Goal: Check status: Check status

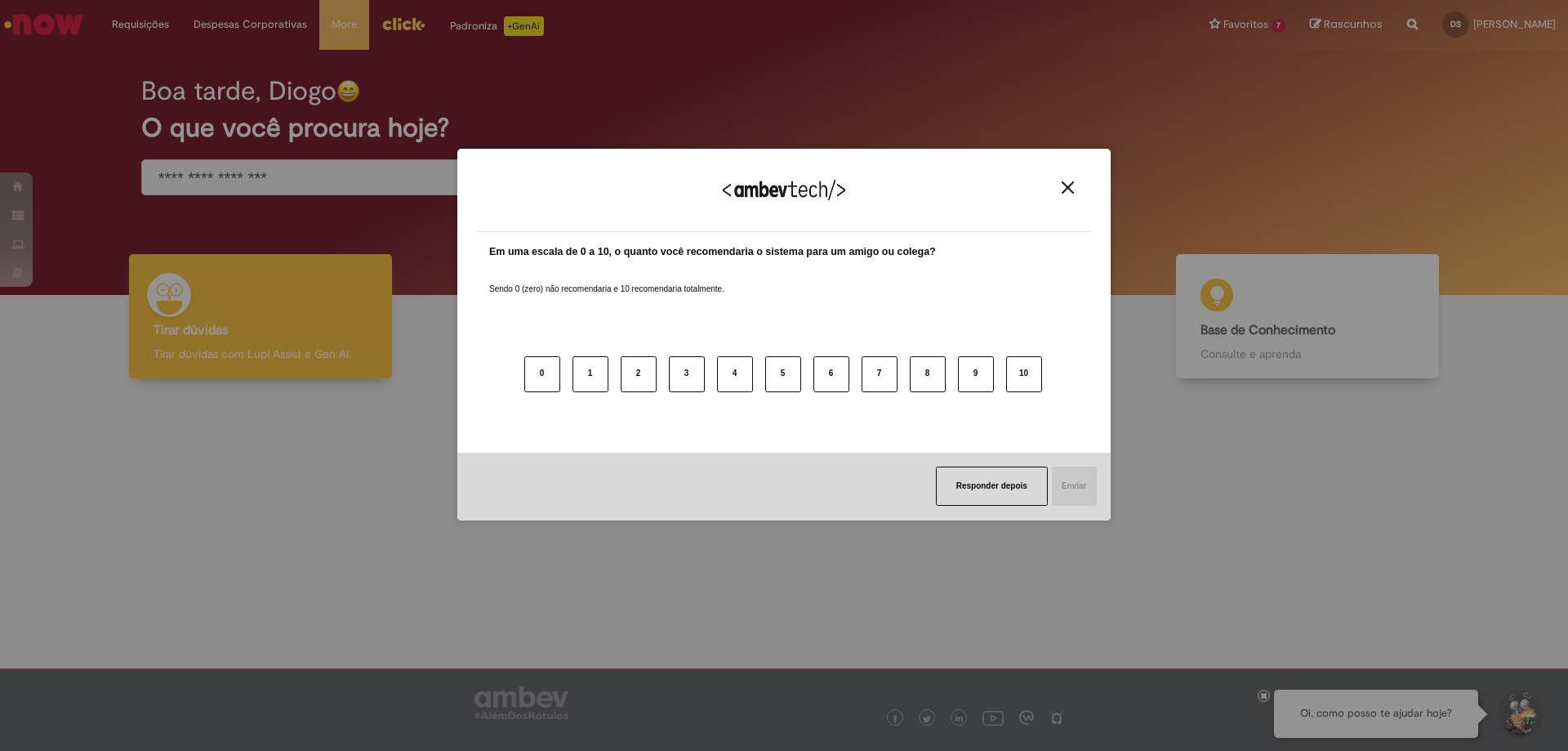
click at [1061, 186] on button "Close" at bounding box center [1068, 187] width 22 height 14
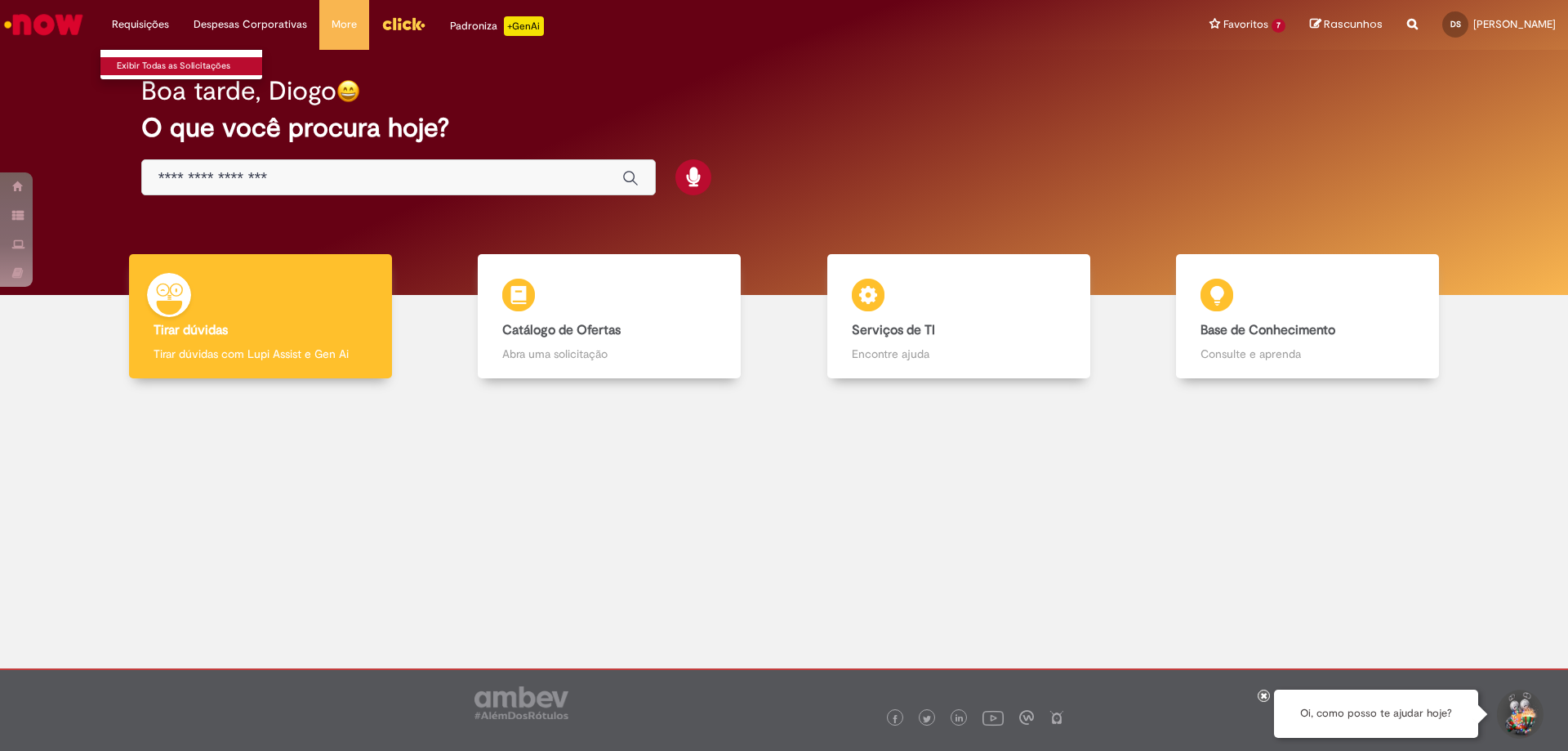
click at [158, 59] on link "Exibir Todas as Solicitações" at bounding box center [189, 66] width 179 height 18
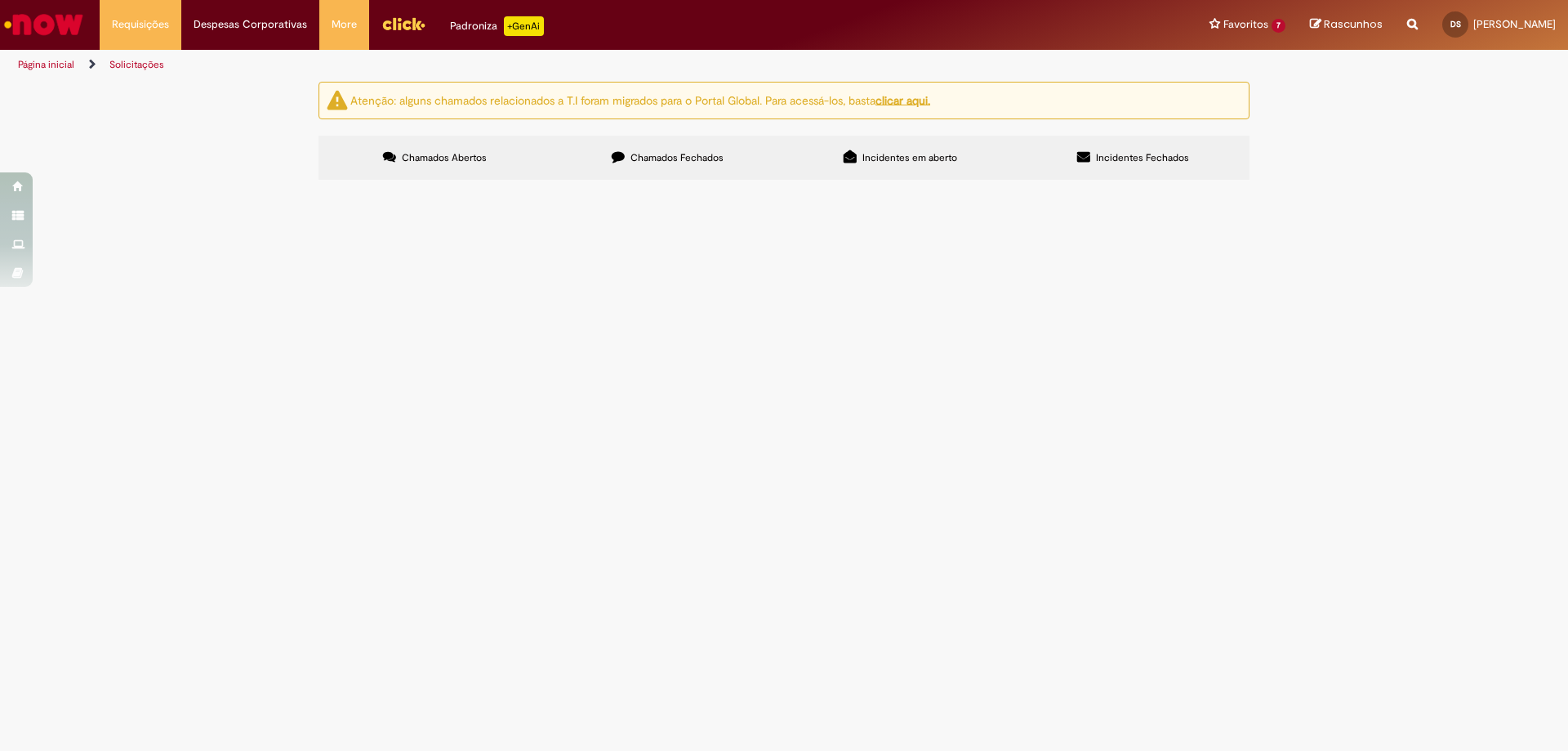
click at [685, 162] on span "Chamados Fechados" at bounding box center [677, 158] width 93 height 13
click at [905, 160] on span "Incidentes em aberto" at bounding box center [910, 158] width 95 height 13
click at [1136, 159] on span "Incidentes Fechados" at bounding box center [1143, 158] width 93 height 13
click at [459, 153] on span "Chamados Abertos" at bounding box center [444, 158] width 85 height 13
click at [686, 158] on span "Chamados Fechados" at bounding box center [677, 158] width 93 height 13
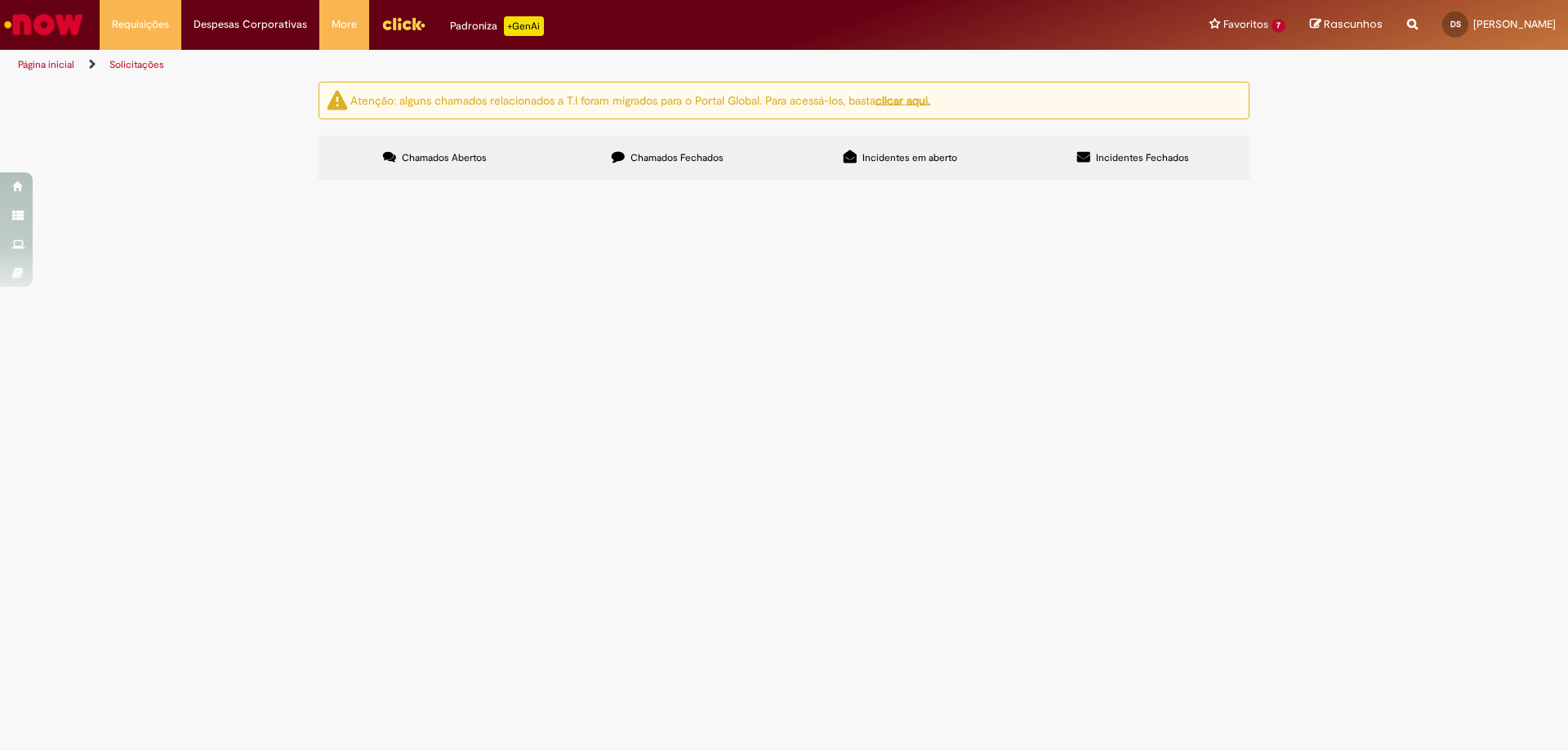
click at [0, 0] on span "[DATE] 09:50:20" at bounding box center [0, 0] width 0 height 0
click at [0, 0] on img at bounding box center [0, 0] width 0 height 0
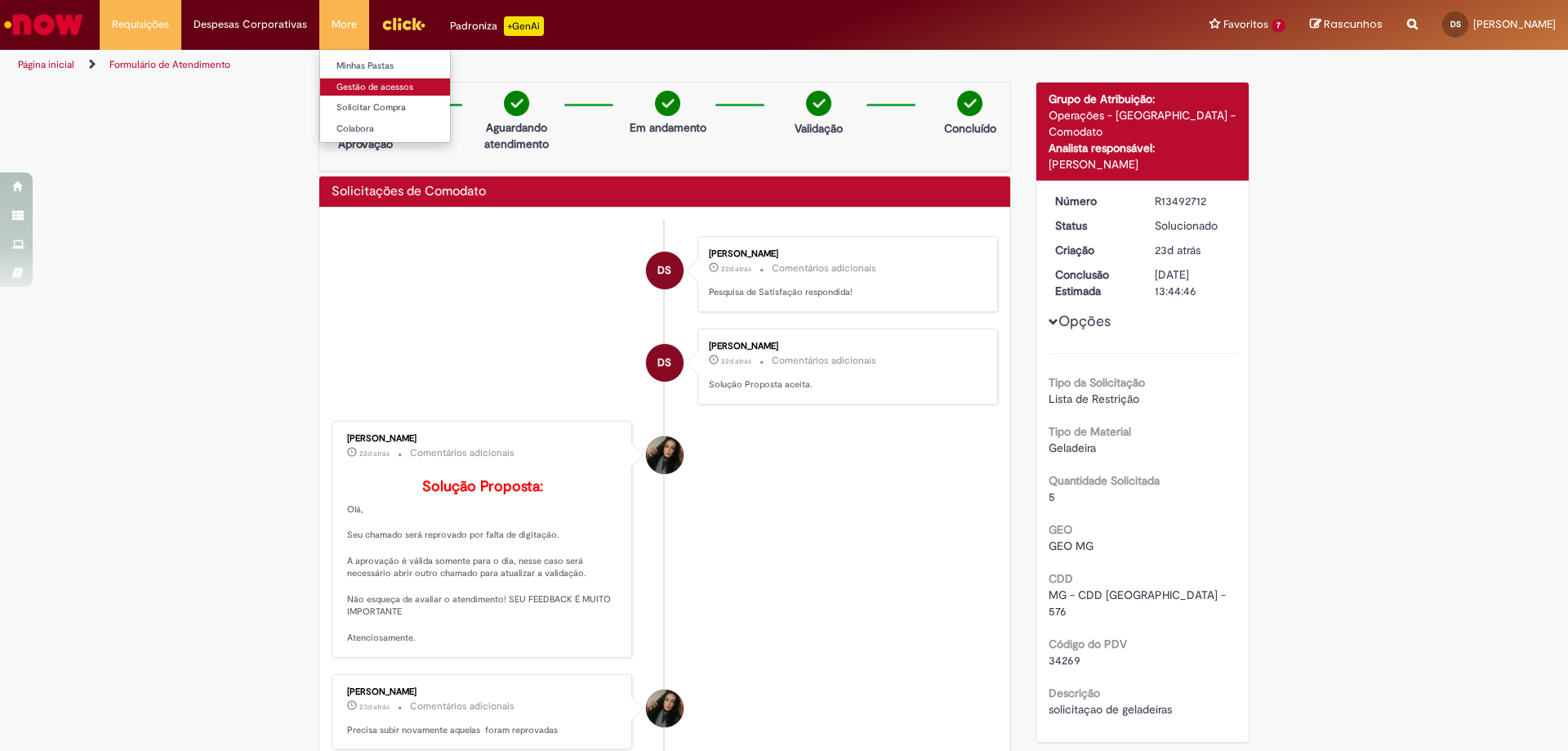
click at [369, 82] on link "Gestão de acessos" at bounding box center [410, 86] width 179 height 18
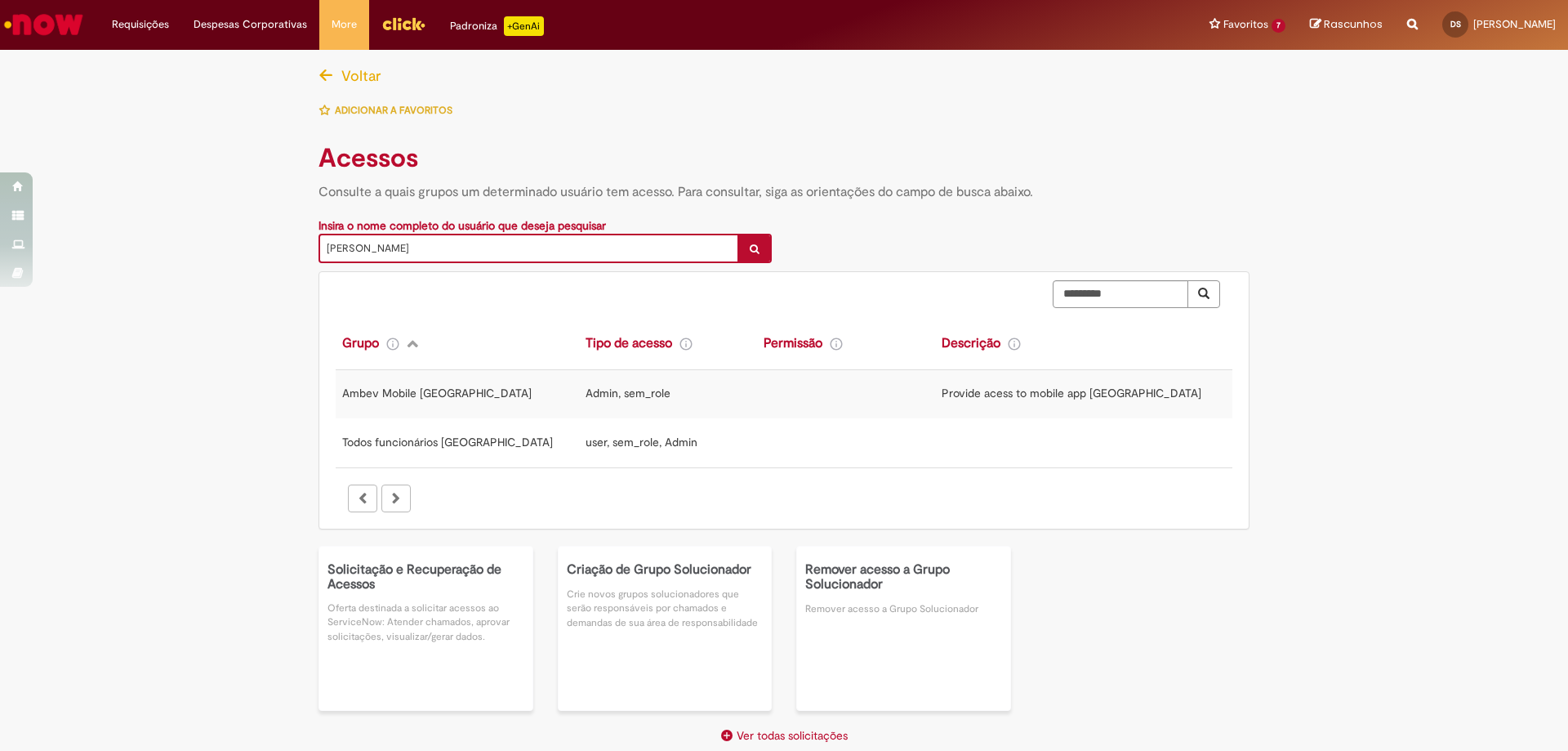
scroll to position [40, 0]
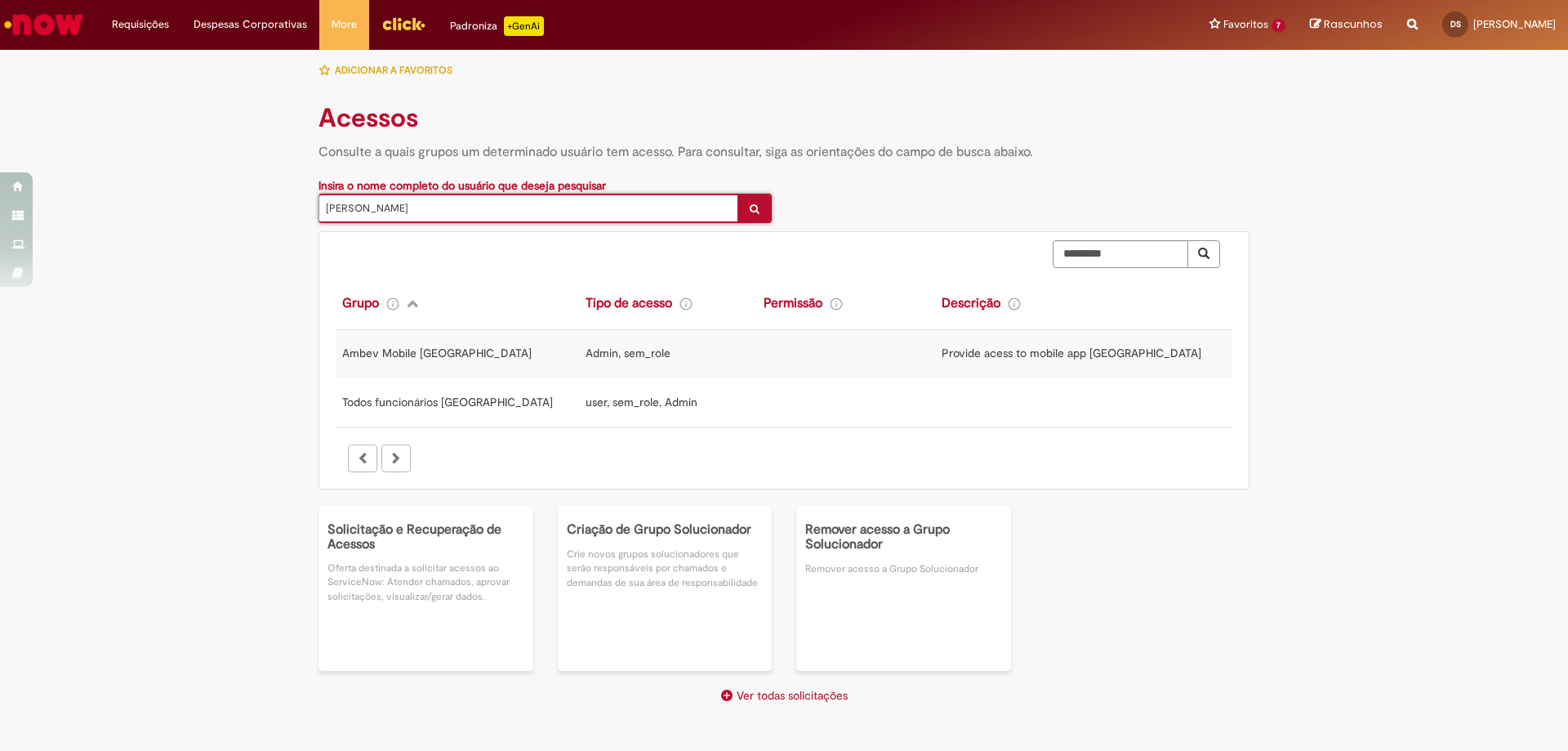
click at [49, 24] on img "Ir para a Homepage" at bounding box center [44, 24] width 85 height 33
